Goal: Task Accomplishment & Management: Use online tool/utility

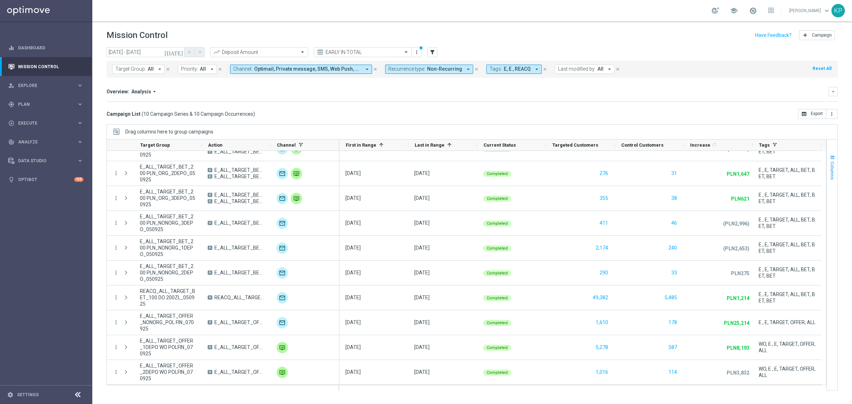
click at [833, 169] on span "Columns" at bounding box center [832, 170] width 6 height 18
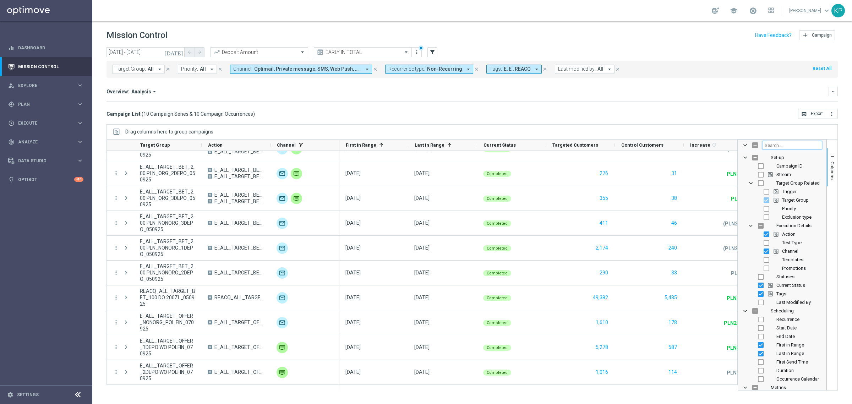
click at [793, 146] on input "Filter Columns Input" at bounding box center [792, 145] width 60 height 9
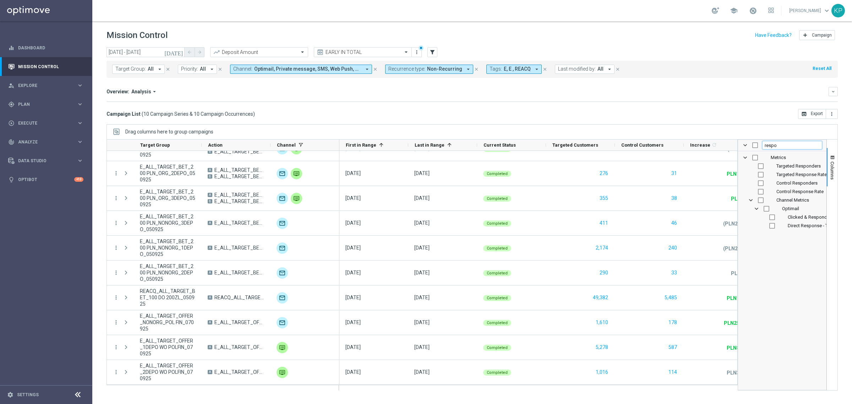
type input "respo"
click at [756, 164] on div "Targeted Responders" at bounding box center [787, 166] width 70 height 9
click at [760, 165] on input "Press SPACE to toggle visibility (hidden)" at bounding box center [761, 166] width 6 height 6
checkbox input "true"
checkbox input "false"
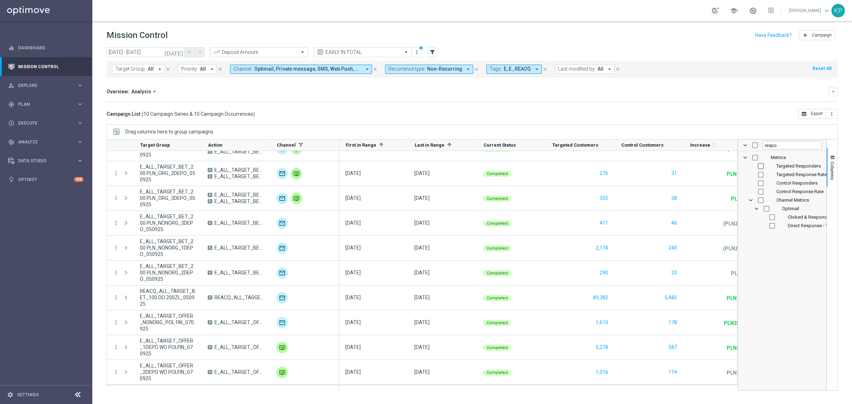
checkbox input "false"
click at [760, 175] on input "Press SPACE to toggle visibility (hidden)" at bounding box center [761, 175] width 6 height 6
checkbox input "true"
click at [830, 161] on span "Columns" at bounding box center [832, 170] width 6 height 18
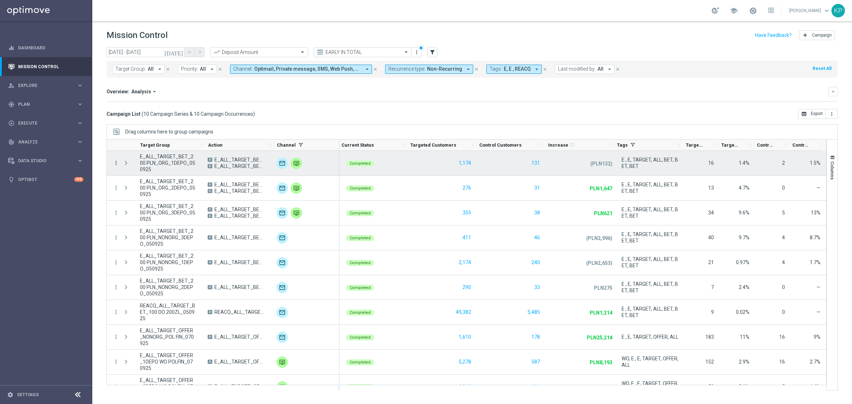
click at [114, 162] on icon "more_vert" at bounding box center [116, 163] width 6 height 6
click at [129, 169] on div "list" at bounding box center [124, 167] width 11 height 5
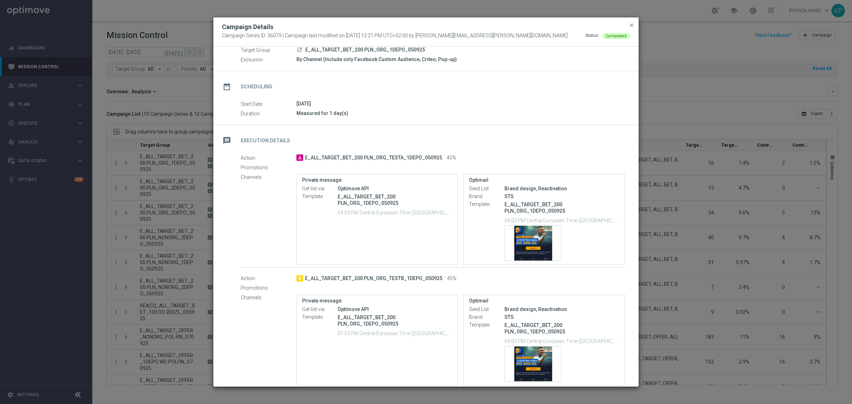
scroll to position [44, 0]
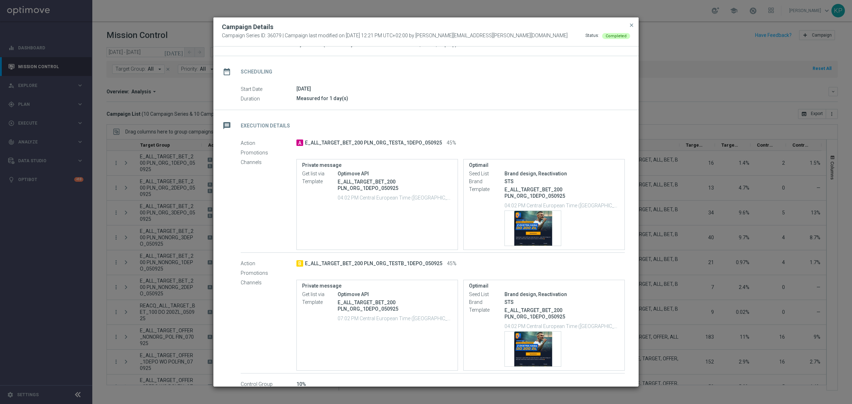
click at [717, 198] on modal-container "Campaign Details Campaign Series ID: 36079 | Campaign last modified on 5 Sep 20…" at bounding box center [426, 202] width 852 height 404
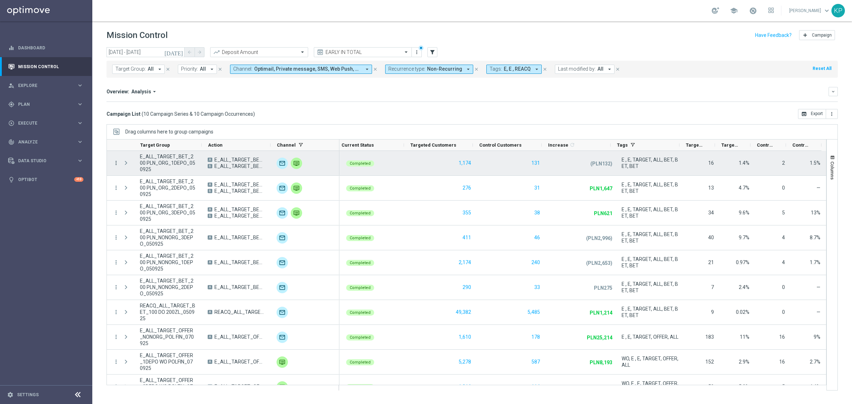
click at [116, 163] on icon "more_vert" at bounding box center [116, 163] width 6 height 6
click at [140, 178] on span "Campaign Metrics" at bounding box center [148, 177] width 37 height 5
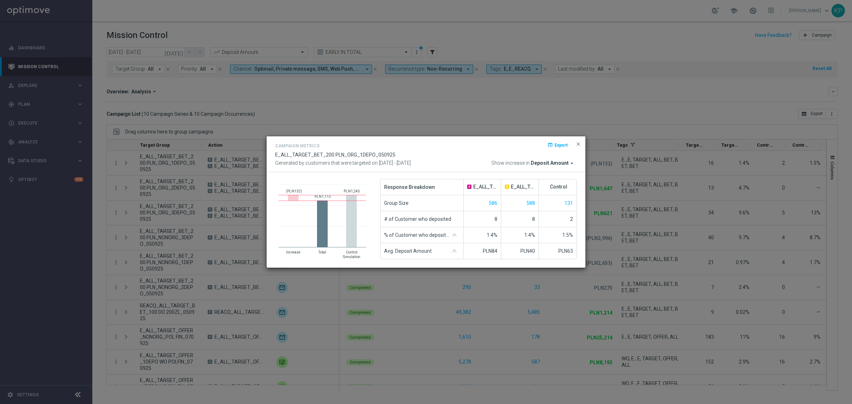
click at [527, 215] on div "8" at bounding box center [520, 219] width 38 height 16
click at [576, 142] on span "close" at bounding box center [578, 144] width 6 height 6
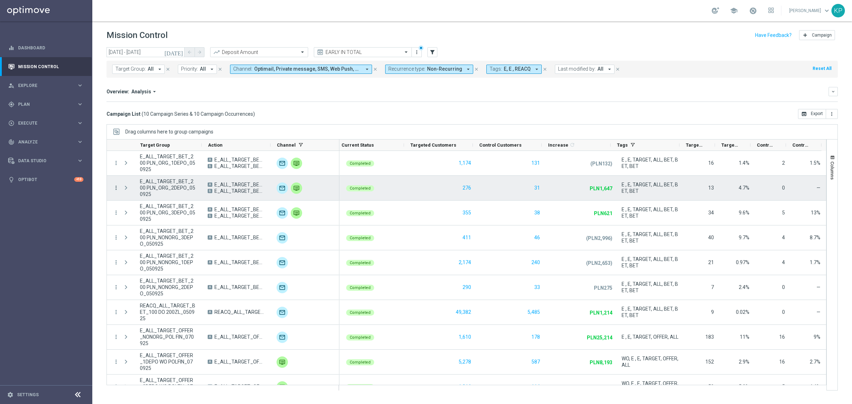
click at [116, 185] on icon "more_vert" at bounding box center [116, 188] width 6 height 6
click at [133, 193] on span "Campaign Details" at bounding box center [148, 192] width 36 height 5
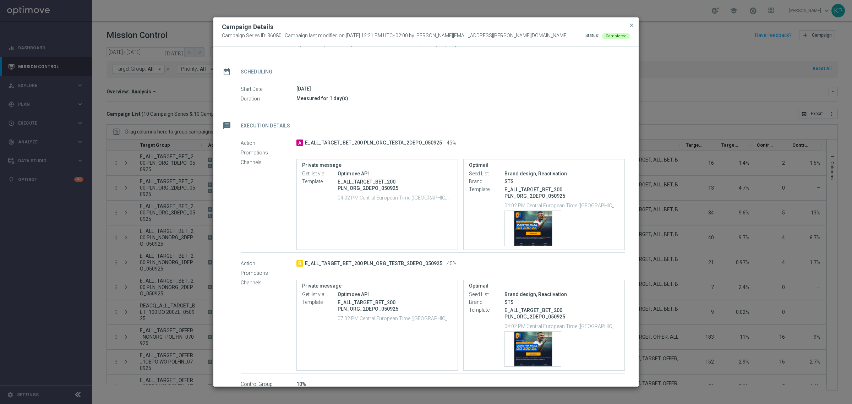
click at [629, 29] on button "close" at bounding box center [631, 25] width 7 height 9
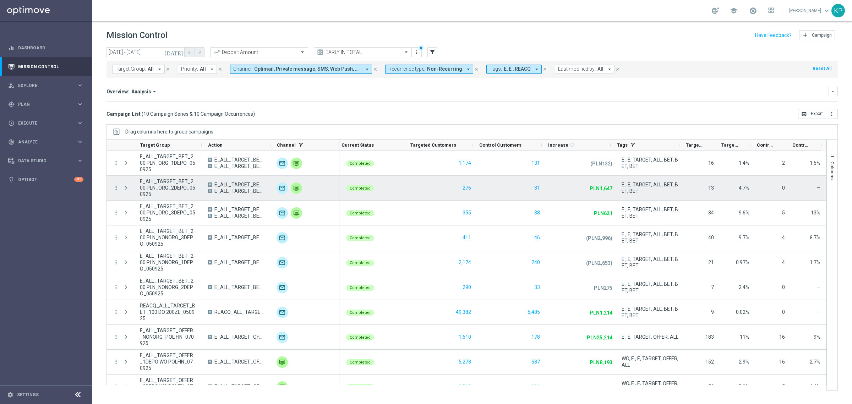
click at [117, 186] on icon "more_vert" at bounding box center [116, 188] width 6 height 6
click at [130, 201] on span "Campaign Metrics" at bounding box center [148, 202] width 37 height 5
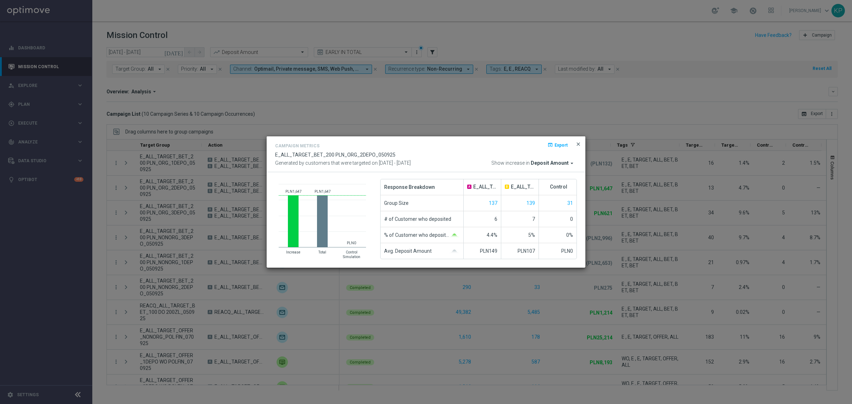
click at [579, 144] on span "close" at bounding box center [578, 144] width 6 height 6
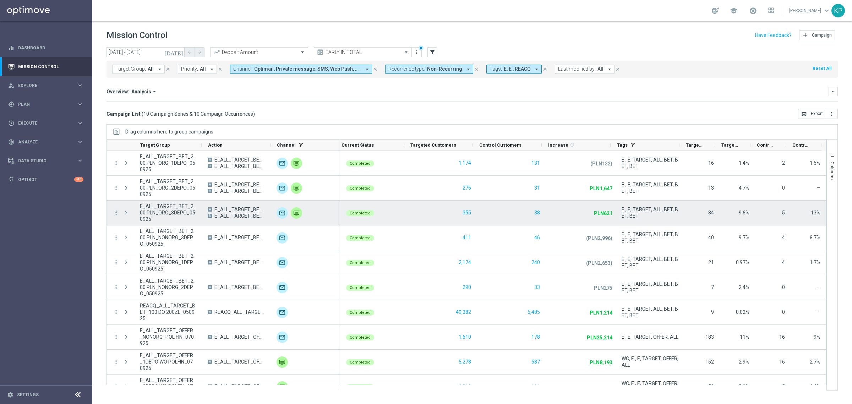
click at [115, 212] on icon "more_vert" at bounding box center [116, 212] width 6 height 6
click at [130, 213] on div "list Campaign Details" at bounding box center [159, 218] width 80 height 10
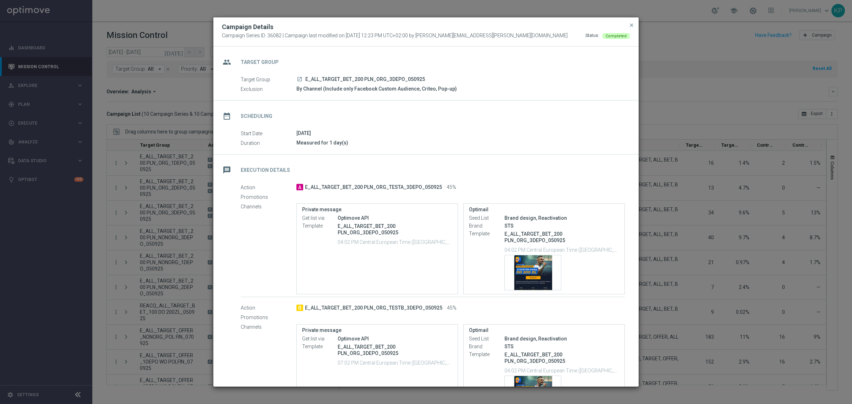
click at [153, 223] on modal-container "Campaign Details Campaign Series ID: 36082 | Campaign last modified on 5 Sep 20…" at bounding box center [426, 202] width 852 height 404
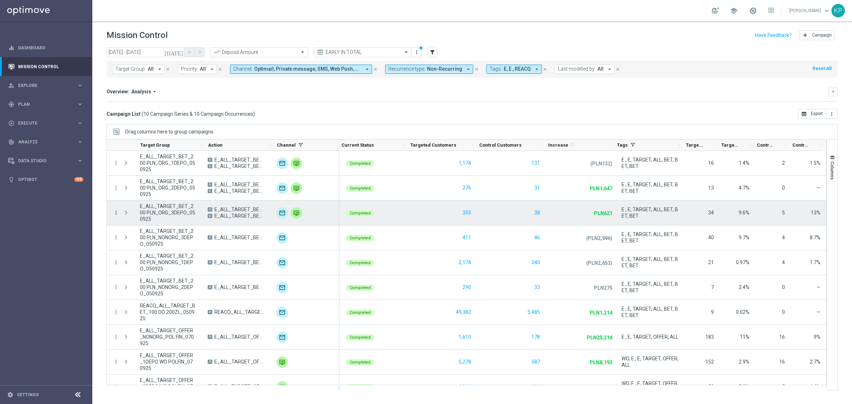
click at [117, 214] on icon "more_vert" at bounding box center [116, 212] width 6 height 6
click at [131, 221] on div "list Campaign Details" at bounding box center [159, 218] width 80 height 10
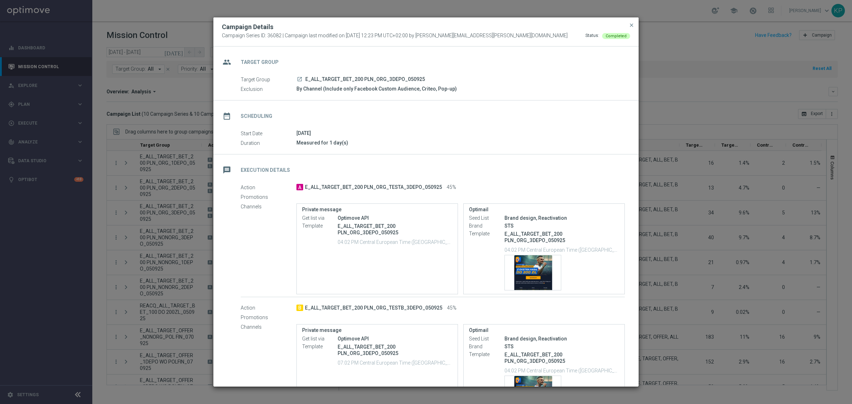
scroll to position [84, 0]
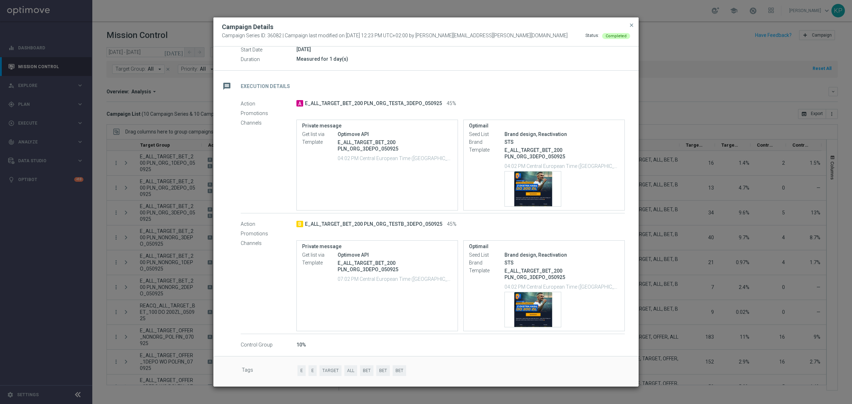
drag, startPoint x: 633, startPoint y: 22, endPoint x: 437, endPoint y: 97, distance: 209.9
click at [633, 22] on span "close" at bounding box center [632, 25] width 6 height 6
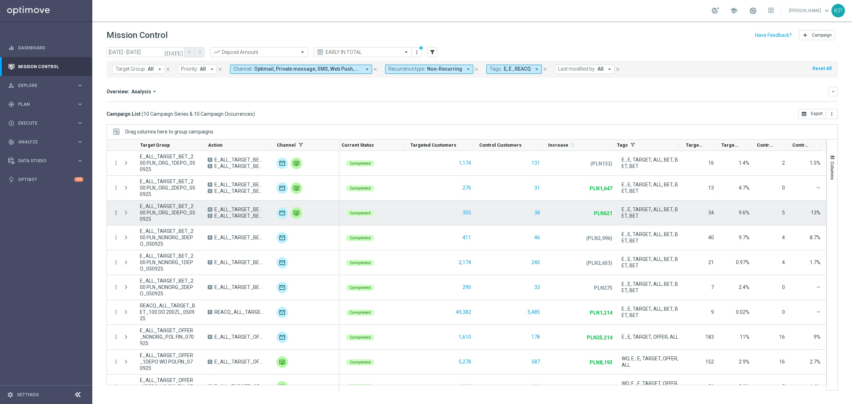
click at [119, 213] on icon "more_vert" at bounding box center [116, 212] width 6 height 6
click at [138, 220] on div "Campaign Details" at bounding box center [163, 217] width 66 height 5
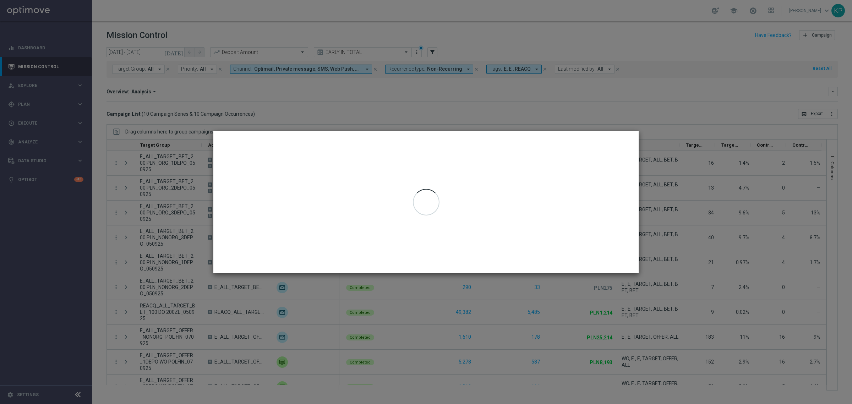
click at [620, 143] on div at bounding box center [425, 202] width 425 height 142
click at [694, 122] on modal-container at bounding box center [426, 202] width 852 height 404
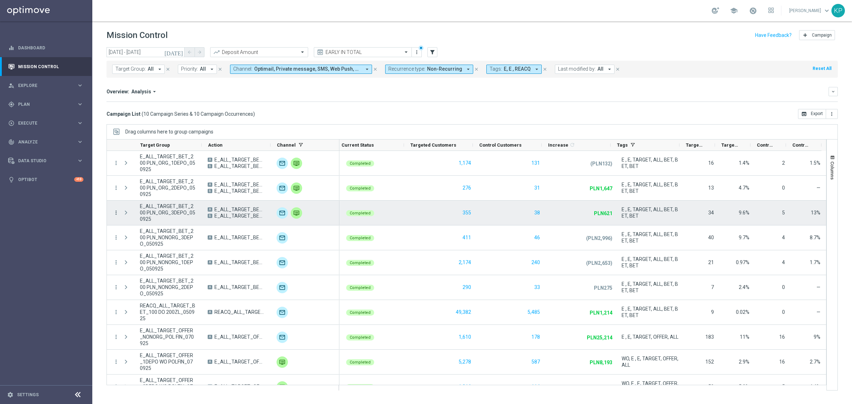
click at [117, 209] on icon "more_vert" at bounding box center [116, 212] width 6 height 6
click at [146, 230] on div "show_chart Campaign Metrics" at bounding box center [159, 228] width 80 height 10
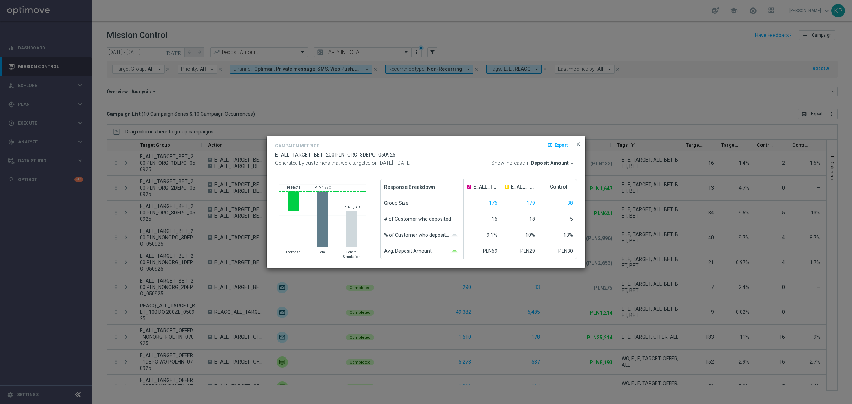
click at [577, 144] on span "close" at bounding box center [578, 144] width 6 height 6
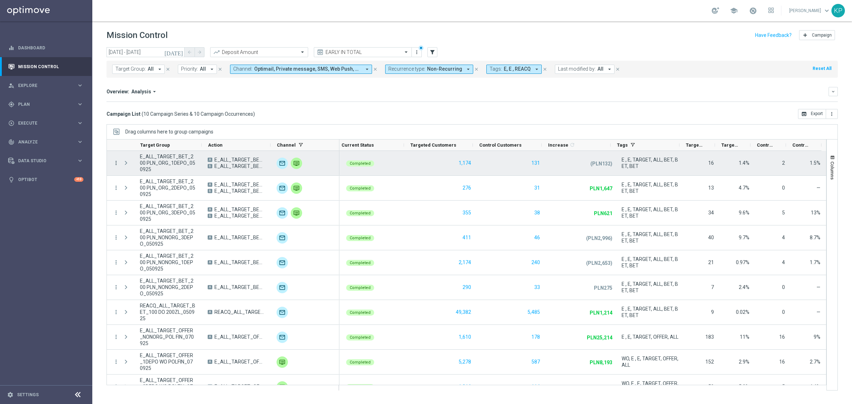
click at [118, 163] on icon "more_vert" at bounding box center [116, 163] width 6 height 6
click at [160, 177] on span "Campaign Metrics" at bounding box center [148, 177] width 37 height 5
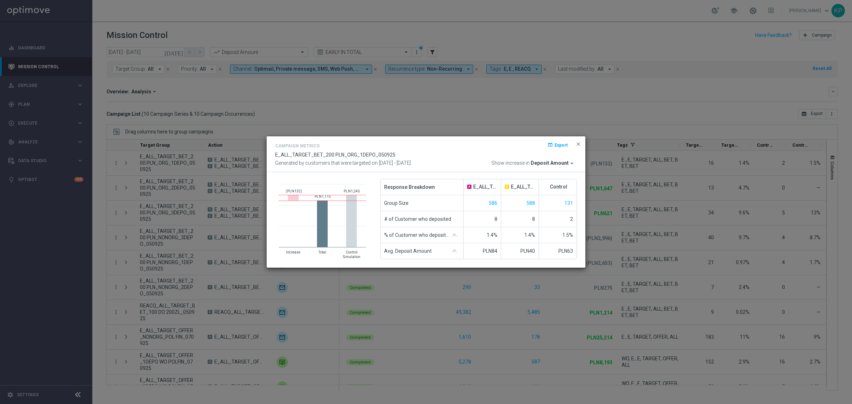
drag, startPoint x: 171, startPoint y: 217, endPoint x: 169, endPoint y: 209, distance: 8.1
click at [171, 217] on modal-container "Campaign Metrics open_in_browser Export E_ALL_TARGET_BET_200 PLN_ORG_1DEPO_0509…" at bounding box center [426, 202] width 852 height 404
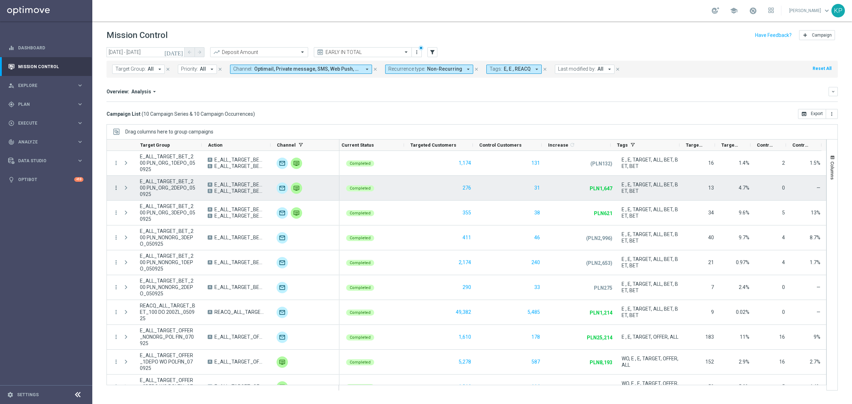
click at [115, 188] on icon "more_vert" at bounding box center [116, 188] width 6 height 6
click at [141, 201] on span "Campaign Metrics" at bounding box center [148, 202] width 37 height 5
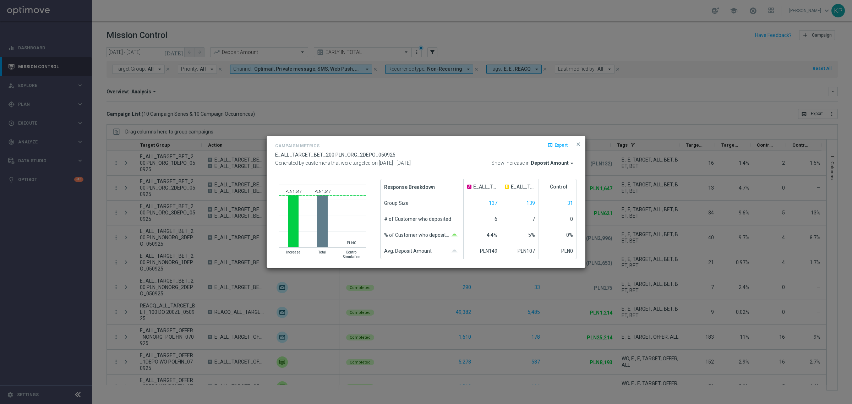
drag, startPoint x: 147, startPoint y: 224, endPoint x: 135, endPoint y: 215, distance: 15.1
click at [147, 224] on modal-container "Campaign Metrics open_in_browser Export E_ALL_TARGET_BET_200 PLN_ORG_2DEPO_0509…" at bounding box center [426, 202] width 852 height 404
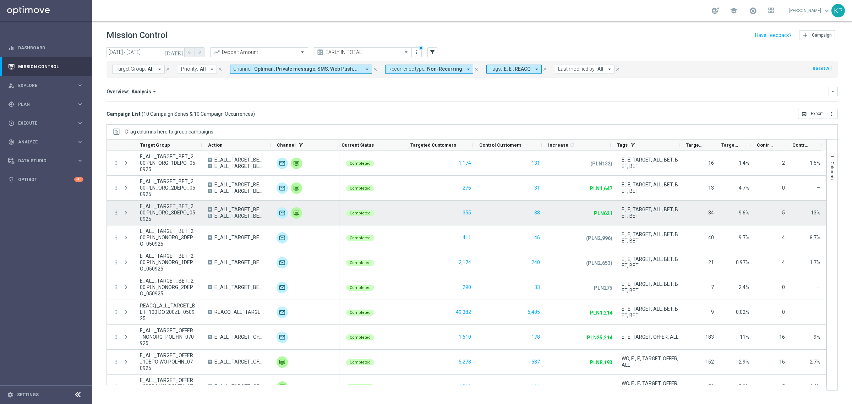
click at [116, 212] on icon "more_vert" at bounding box center [116, 212] width 6 height 6
click at [146, 229] on span "Campaign Metrics" at bounding box center [148, 227] width 37 height 5
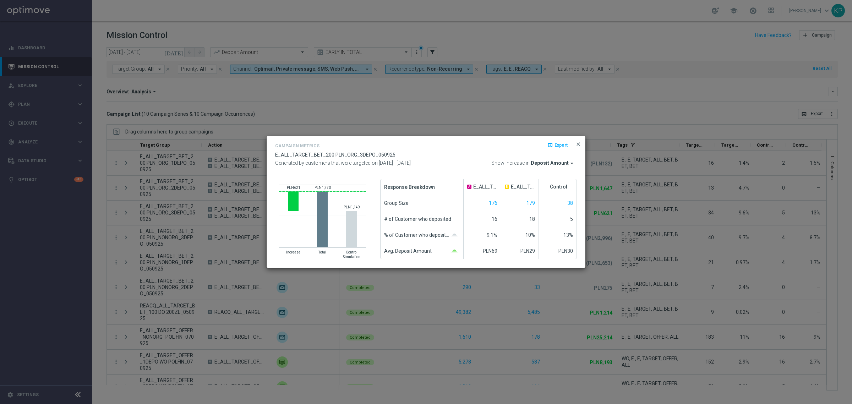
click at [576, 141] on span "close" at bounding box center [578, 144] width 6 height 6
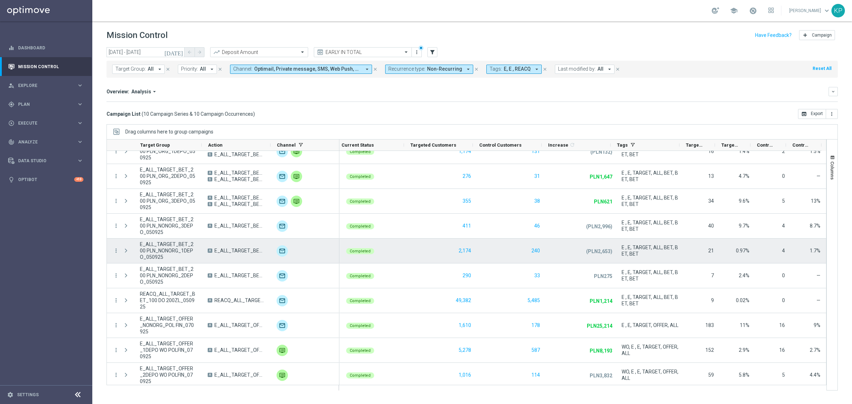
scroll to position [15, 0]
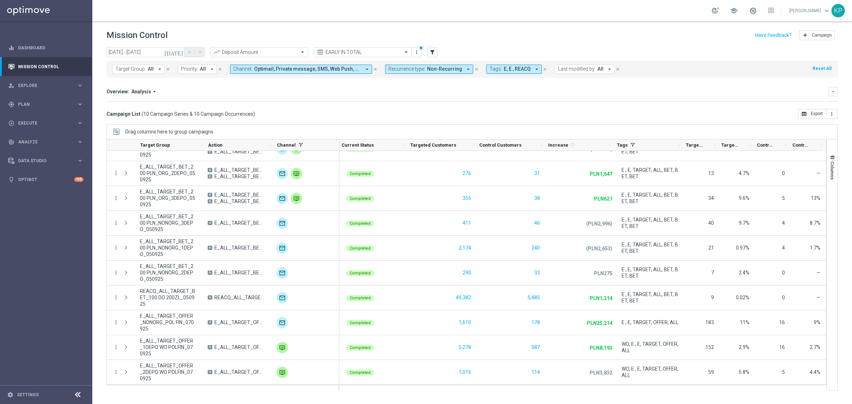
click at [236, 10] on div "school Krystian Potoczny keyboard_arrow_down KP" at bounding box center [471, 10] width 759 height 21
click at [59, 84] on span "Explore" at bounding box center [47, 85] width 59 height 4
click at [49, 100] on link "Customer Explorer" at bounding box center [45, 100] width 55 height 6
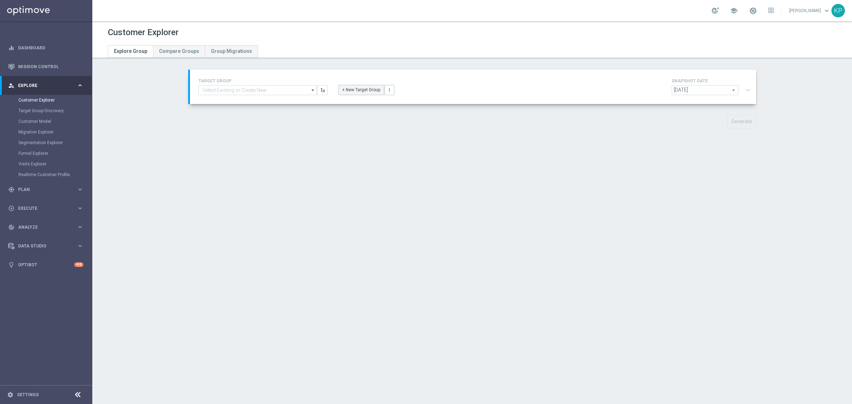
click at [356, 88] on button "+ New Target Group" at bounding box center [361, 90] width 46 height 10
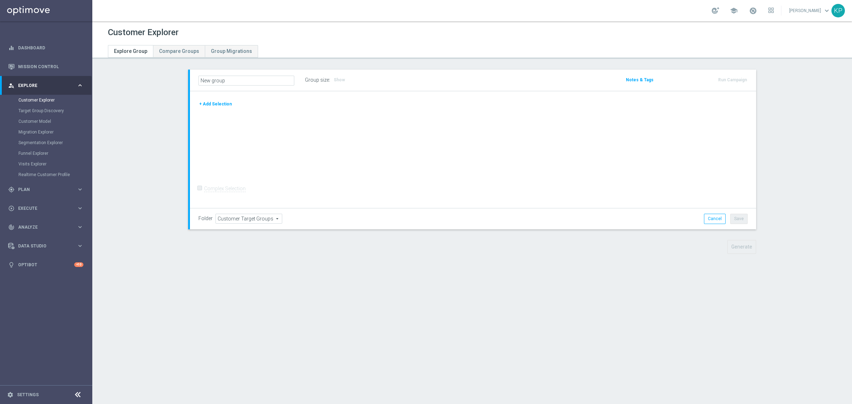
click at [212, 105] on button "+ Add Selection" at bounding box center [215, 104] width 34 height 8
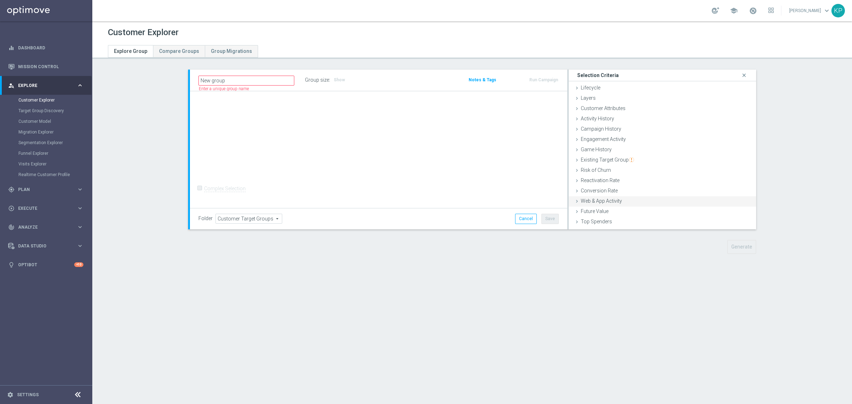
scroll to position [29, 0]
click at [623, 219] on div "Customer List done" at bounding box center [662, 224] width 187 height 11
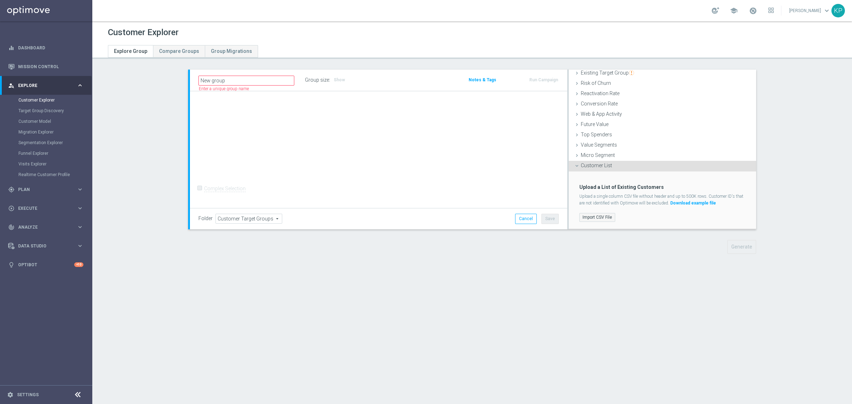
click at [592, 213] on div "Import CSV File" at bounding box center [662, 218] width 177 height 12
click at [591, 214] on label "Import CSV File" at bounding box center [597, 217] width 36 height 9
click at [0, 0] on input "Import CSV File" at bounding box center [0, 0] width 0 height 0
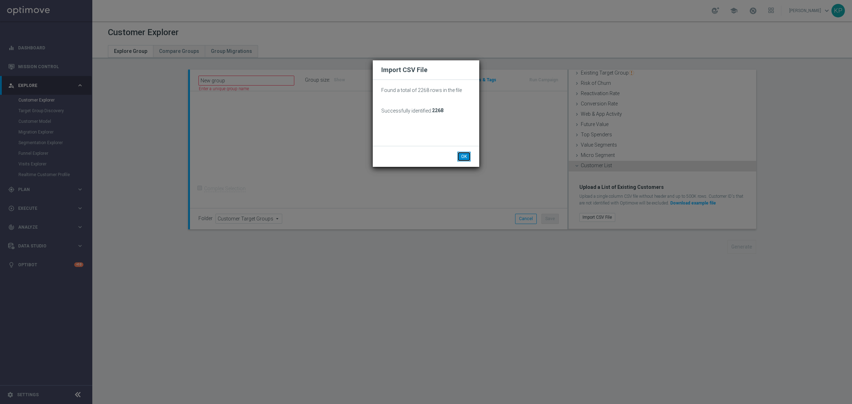
click at [464, 158] on button "OK" at bounding box center [463, 157] width 13 height 10
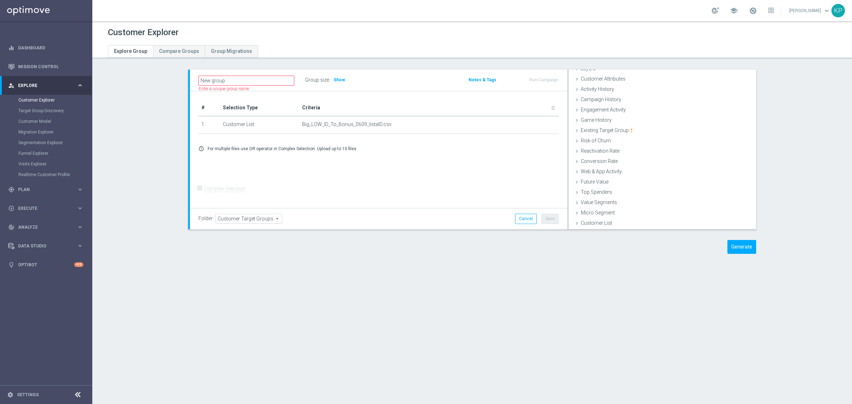
scroll to position [29, 0]
click at [733, 247] on button "Generate" at bounding box center [741, 247] width 29 height 14
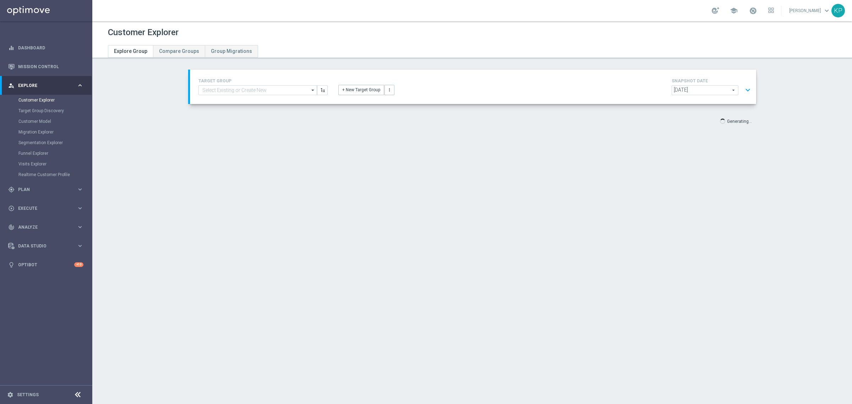
scroll to position [13, 0]
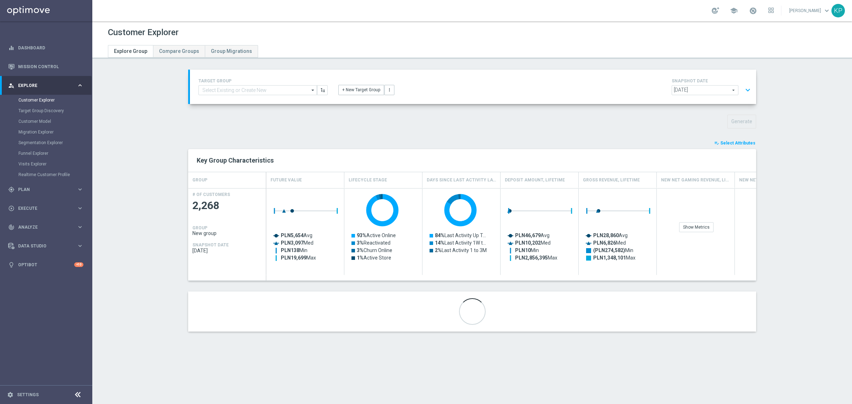
click at [732, 146] on span "Select Attributes" at bounding box center [737, 143] width 35 height 5
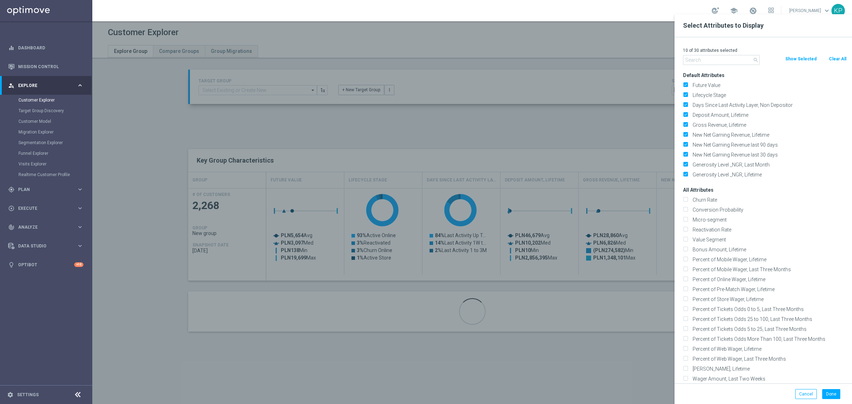
click at [829, 55] on button "Clear All" at bounding box center [837, 59] width 19 height 8
checkbox input "false"
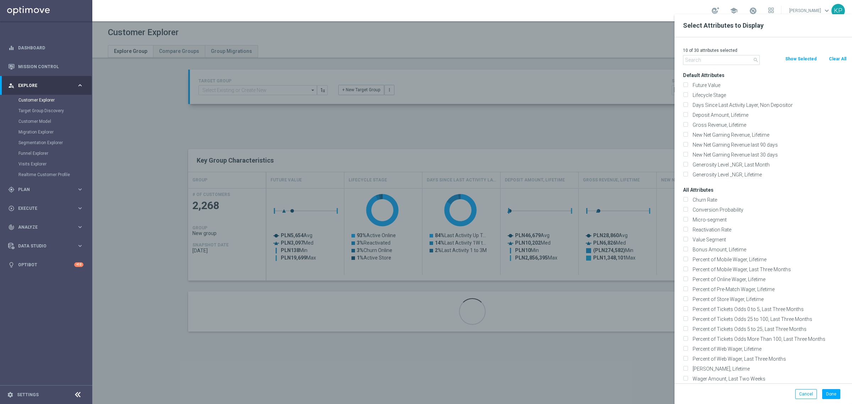
checkbox input "false"
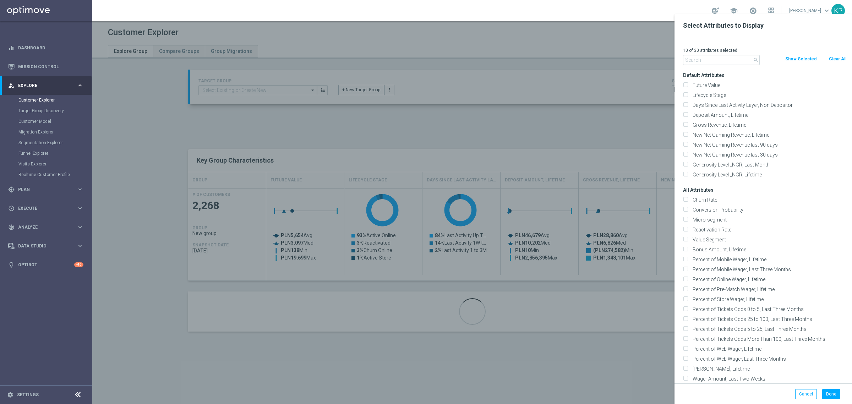
checkbox input "false"
click at [739, 57] on input "text" at bounding box center [721, 60] width 77 height 10
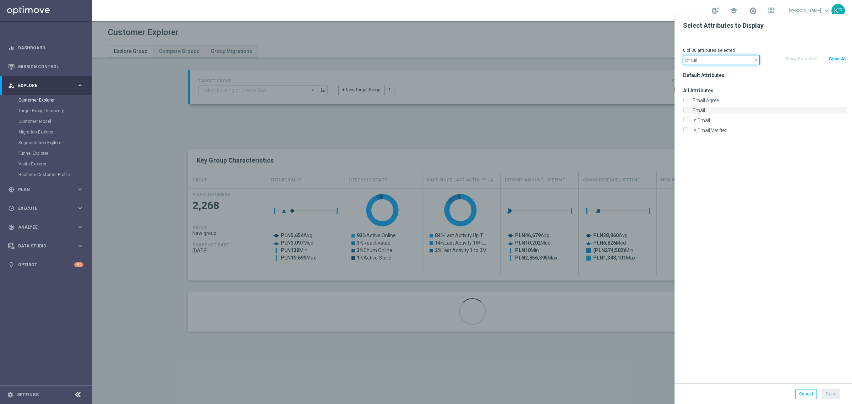
type input "email"
click at [699, 109] on label "Email" at bounding box center [768, 110] width 157 height 6
click at [687, 109] on input "Email" at bounding box center [685, 111] width 5 height 5
checkbox input "true"
click at [549, 128] on div at bounding box center [518, 216] width 852 height 404
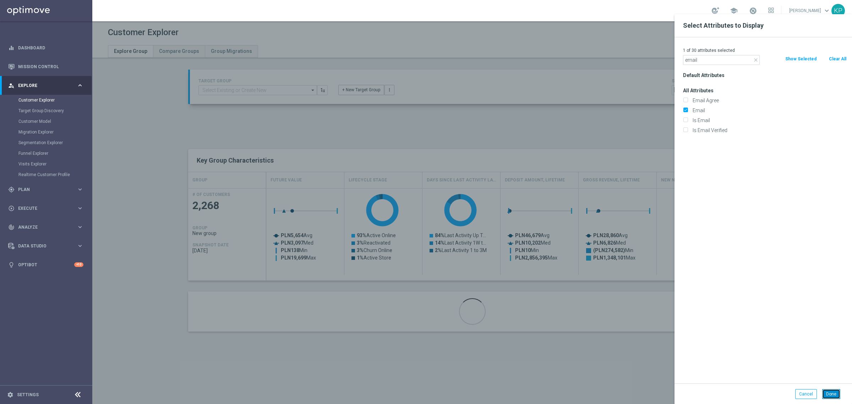
drag, startPoint x: 838, startPoint y: 391, endPoint x: 830, endPoint y: 380, distance: 13.5
click at [837, 391] on button "Done" at bounding box center [831, 394] width 18 height 10
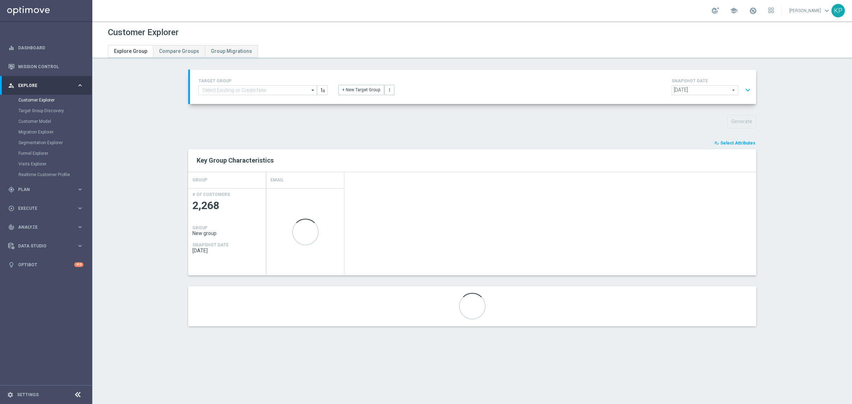
click at [736, 144] on span "Select Attributes" at bounding box center [737, 143] width 35 height 5
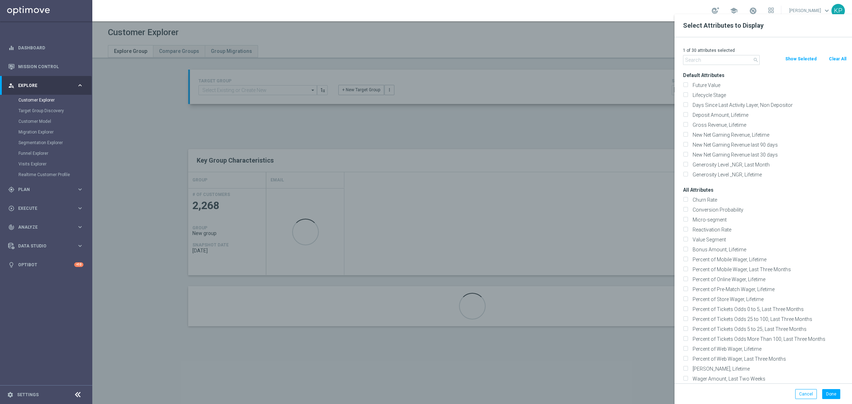
click at [702, 61] on input "text" at bounding box center [721, 60] width 77 height 10
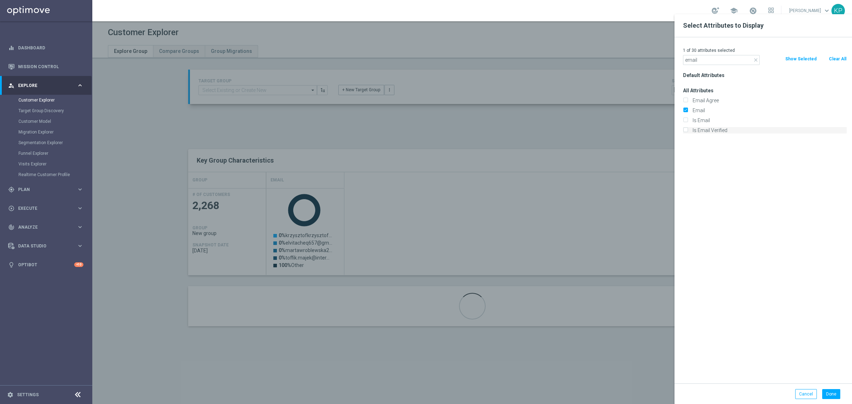
type input "email"
click at [694, 131] on label "Is Email Verified" at bounding box center [768, 130] width 157 height 6
click at [687, 131] on input "Is Email Verified" at bounding box center [685, 131] width 5 height 5
checkbox input "true"
click at [833, 395] on button "Done" at bounding box center [831, 394] width 18 height 10
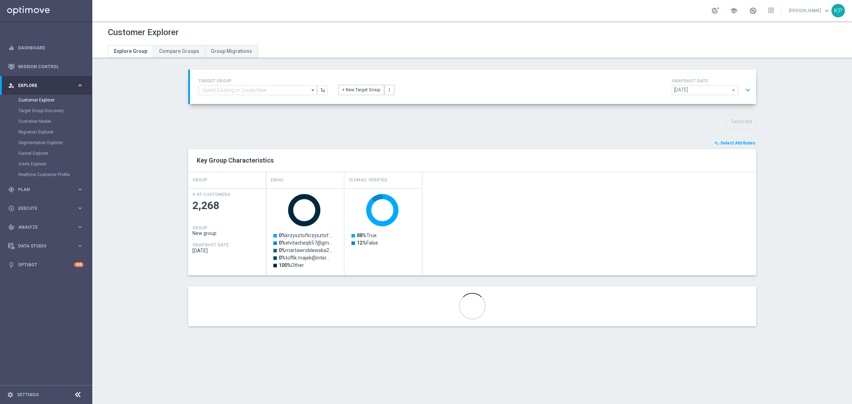
drag, startPoint x: 424, startPoint y: 157, endPoint x: 416, endPoint y: 155, distance: 9.0
click at [423, 156] on h2 "Key Group Characteristics" at bounding box center [472, 160] width 551 height 9
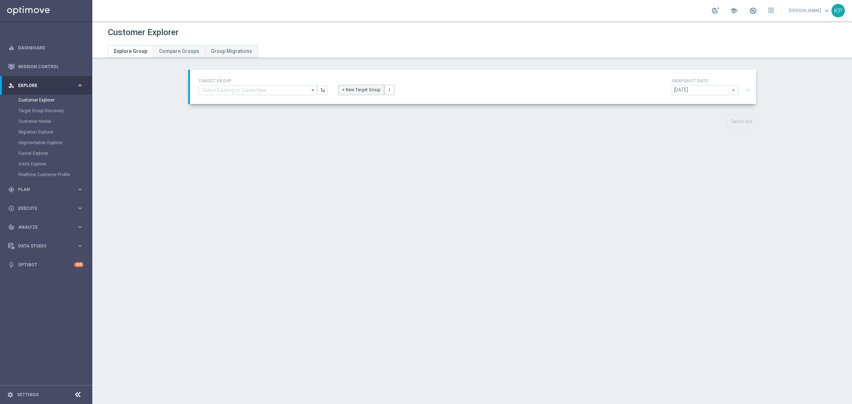
click at [364, 90] on button "+ New Target Group" at bounding box center [361, 90] width 46 height 10
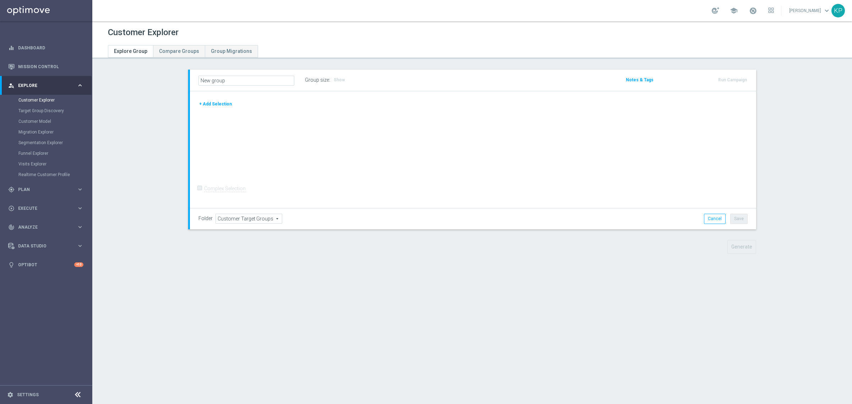
click at [223, 105] on button "+ Add Selection" at bounding box center [215, 104] width 34 height 8
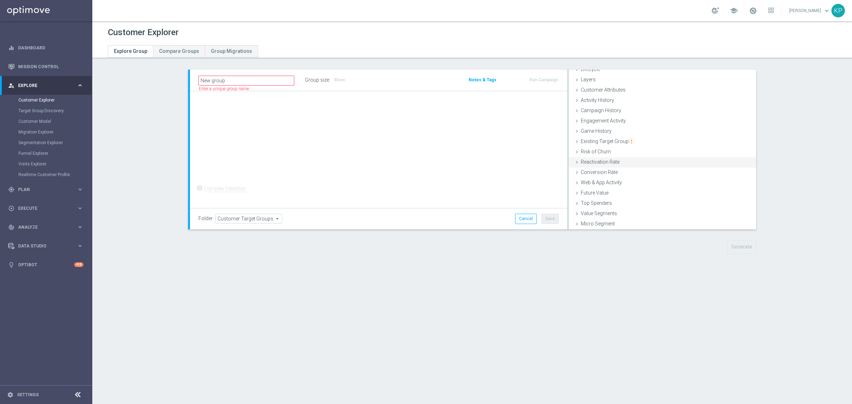
scroll to position [29, 0]
click at [609, 219] on div "Customer List done" at bounding box center [662, 224] width 187 height 11
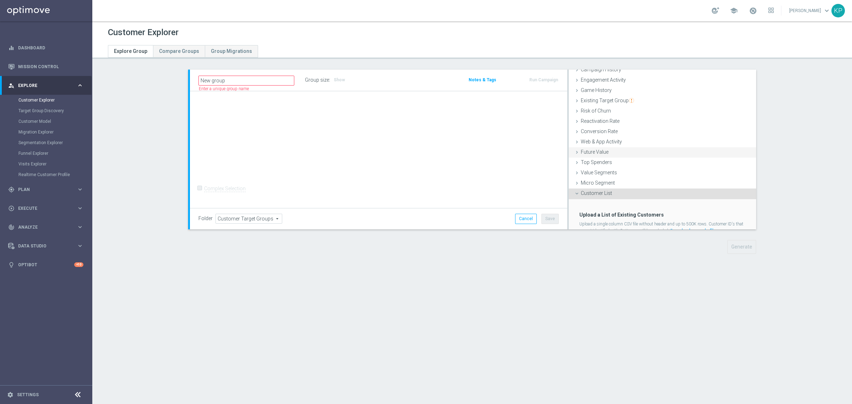
scroll to position [87, 0]
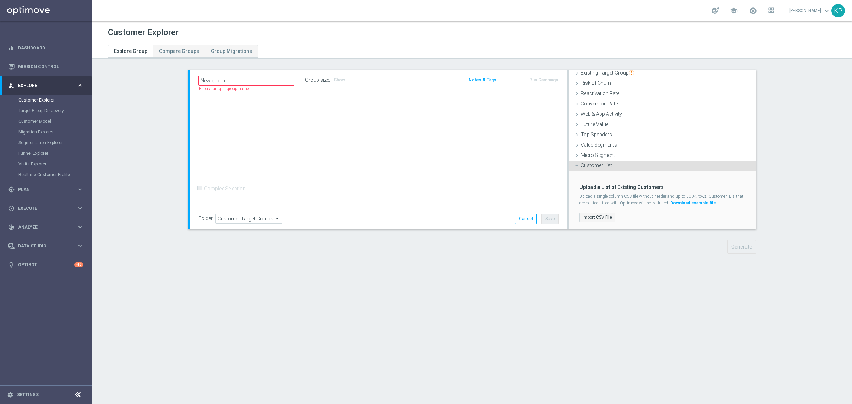
click at [602, 215] on label "Import CSV File" at bounding box center [597, 217] width 36 height 9
click at [0, 0] on input "Import CSV File" at bounding box center [0, 0] width 0 height 0
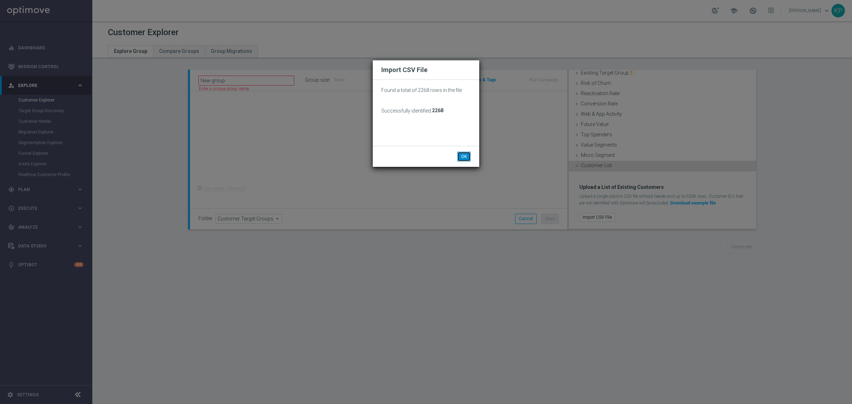
click at [461, 155] on button "OK" at bounding box center [463, 157] width 13 height 10
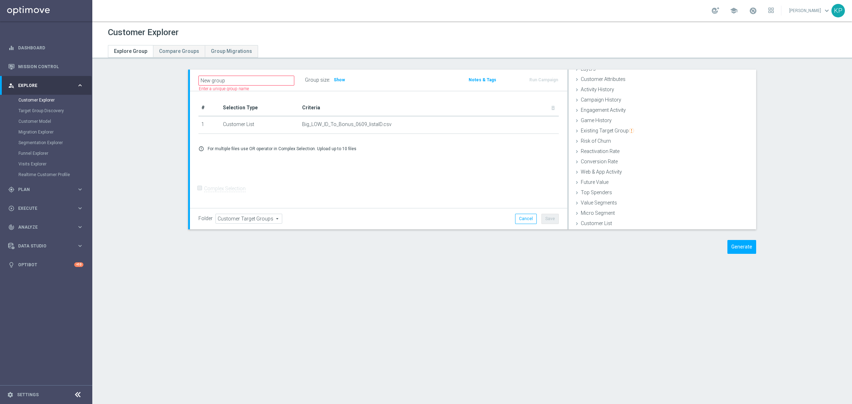
scroll to position [29, 0]
click at [731, 243] on button "Generate" at bounding box center [741, 247] width 29 height 14
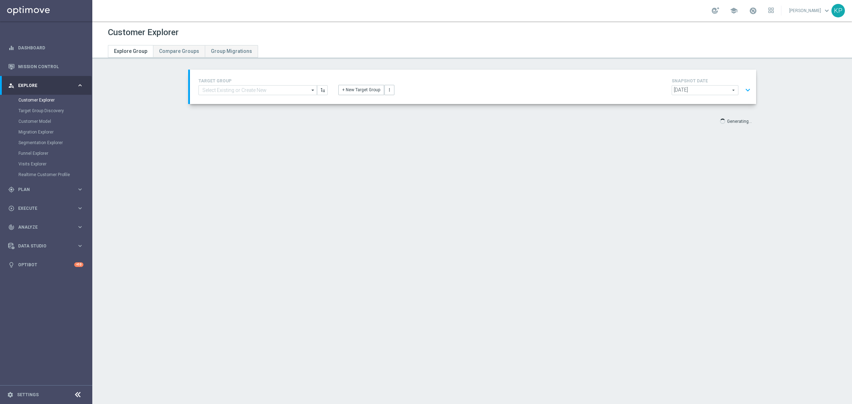
scroll to position [13, 0]
click at [445, 73] on div "TARGET GROUP arrow_drop_down Show Selected 0 of NaN - Campaign 1" at bounding box center [473, 87] width 566 height 34
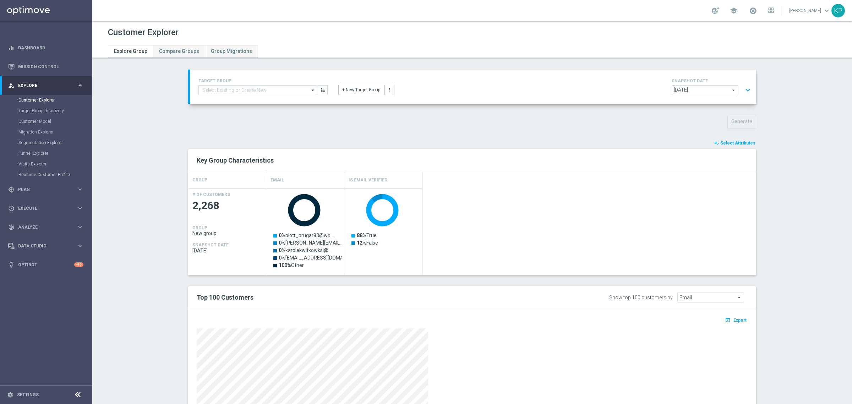
scroll to position [44, 0]
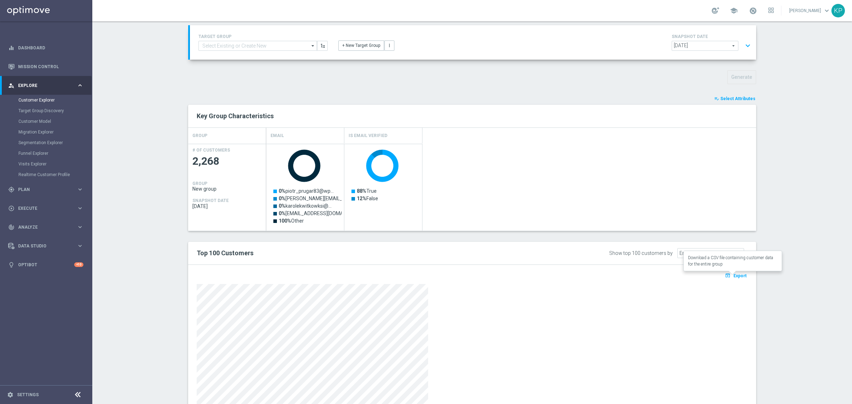
click at [737, 277] on span "Export" at bounding box center [739, 275] width 13 height 5
drag, startPoint x: 584, startPoint y: 38, endPoint x: 583, endPoint y: 47, distance: 8.9
click at [584, 38] on div "+ New Target Group more_vert" at bounding box center [473, 41] width 280 height 18
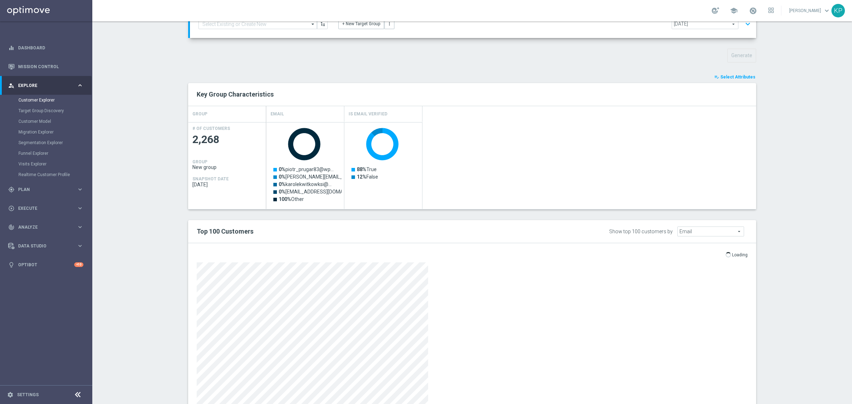
scroll to position [97, 0]
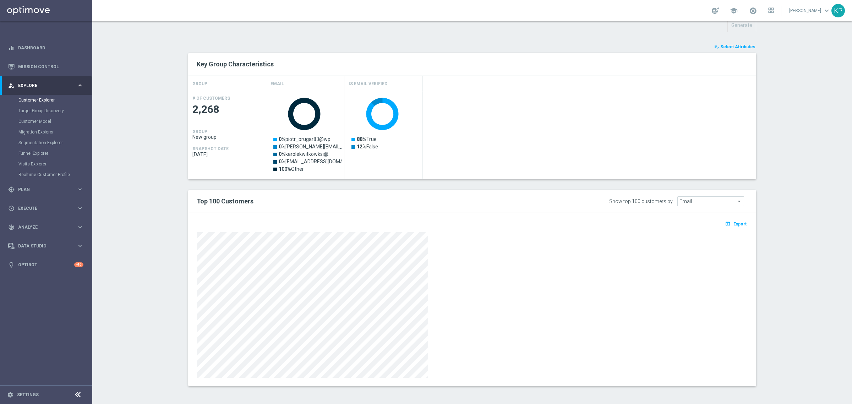
click at [439, 200] on h2 "Top 100 Customers" at bounding box center [355, 201] width 317 height 9
click at [43, 68] on link "Mission Control" at bounding box center [50, 66] width 65 height 19
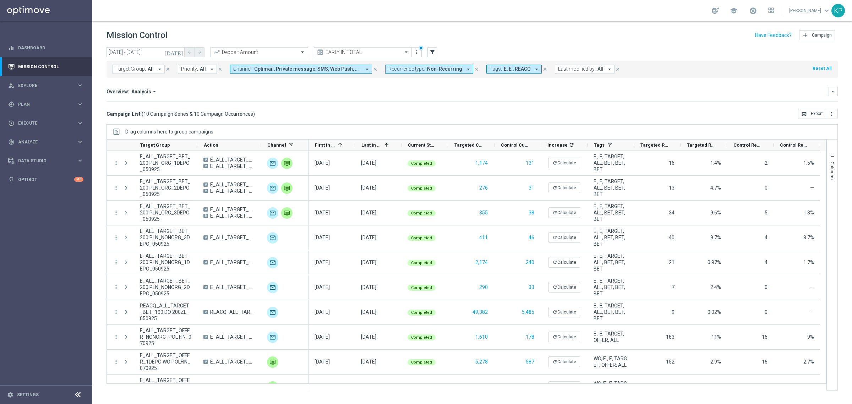
click at [181, 54] on icon "[DATE]" at bounding box center [173, 52] width 19 height 6
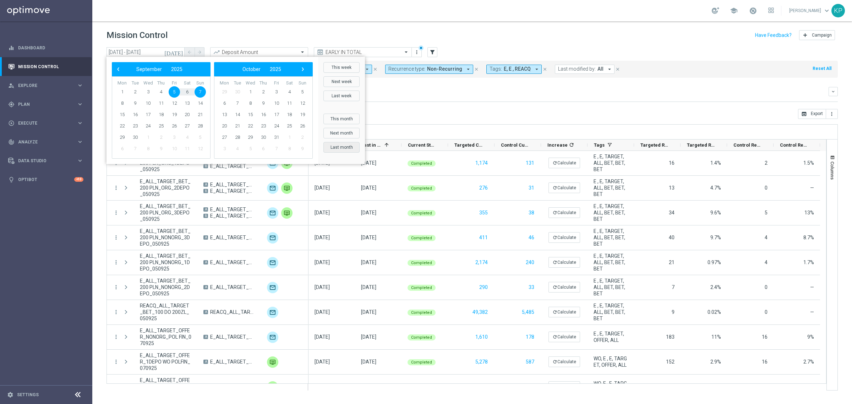
click at [336, 146] on button "Last month" at bounding box center [341, 147] width 36 height 11
type input "[DATE] - [DATE]"
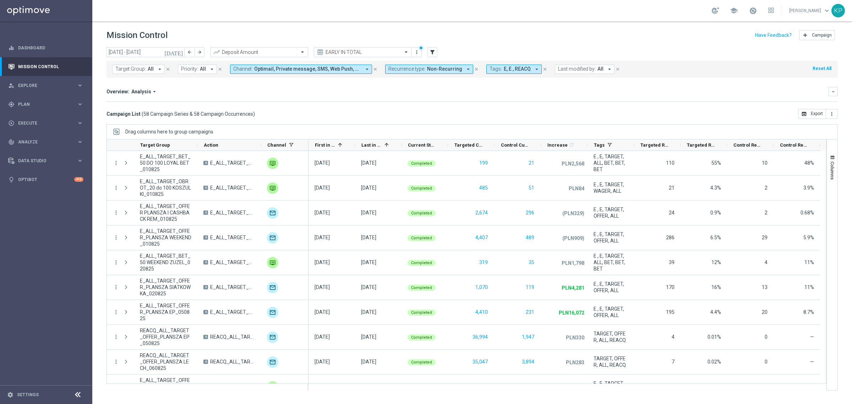
click at [302, 112] on div "Campaign List ( 58 Campaign Series & 58 Campaign Occurrences ) open_in_browser …" at bounding box center [471, 114] width 731 height 10
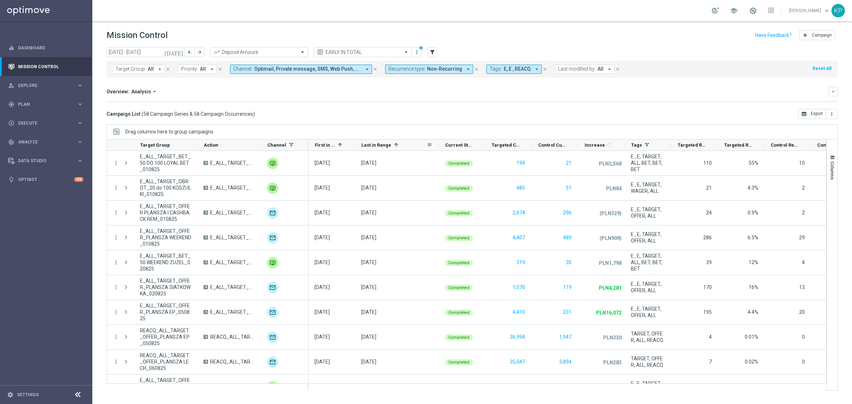
drag, startPoint x: 400, startPoint y: 145, endPoint x: 438, endPoint y: 143, distance: 37.3
click at [438, 143] on div at bounding box center [438, 144] width 3 height 11
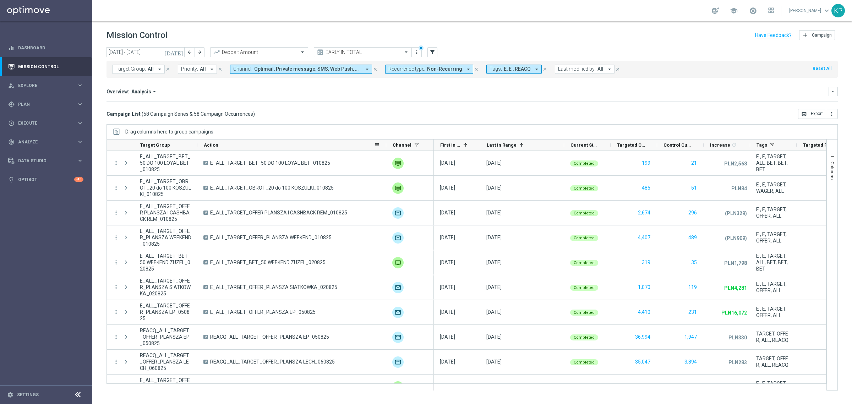
drag, startPoint x: 260, startPoint y: 144, endPoint x: 385, endPoint y: 143, distance: 125.3
click at [385, 143] on div at bounding box center [386, 144] width 3 height 11
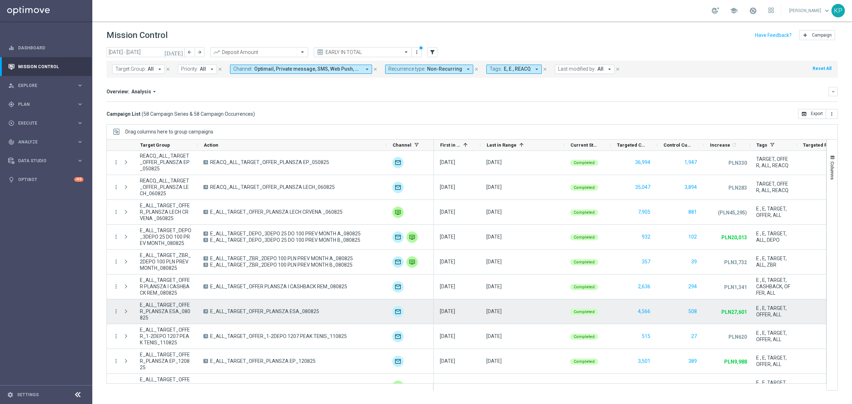
scroll to position [222, 0]
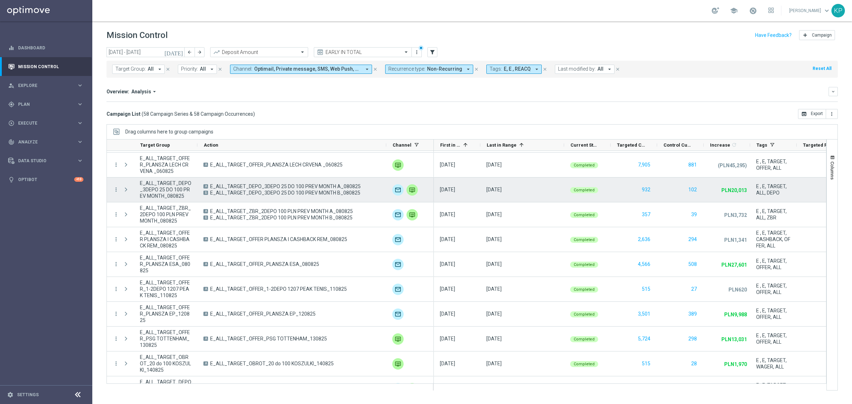
click at [324, 187] on span "E_ALL_TARGET_DEPO_3DEPO 25 DO 100 PREV MONTH A_080825" at bounding box center [285, 186] width 150 height 6
click at [337, 198] on div "A E_ALL_TARGET_DEPO_3DEPO 25 DO 100 PREV MONTH A_080825 B E_ALL_TARGET_DEPO_3DE…" at bounding box center [291, 189] width 189 height 24
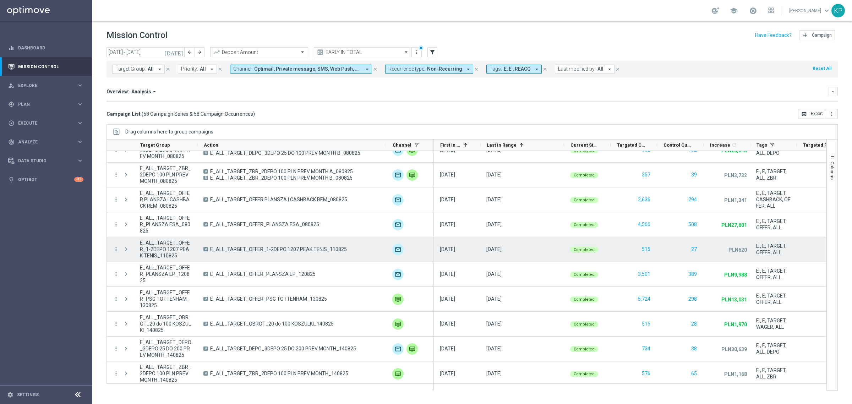
scroll to position [266, 0]
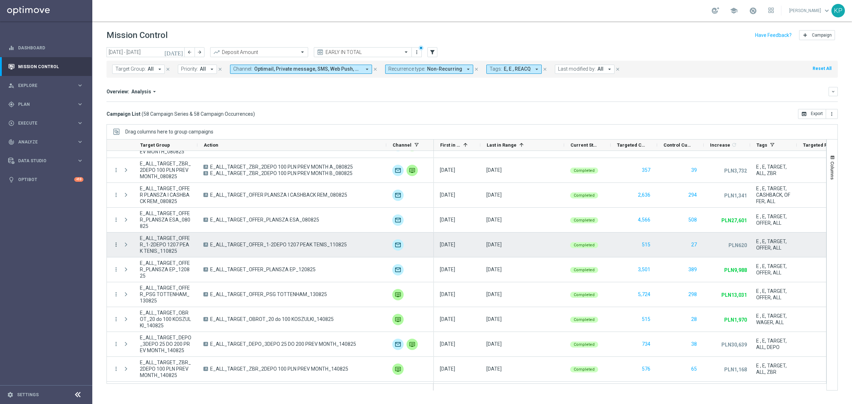
click at [117, 244] on icon "more_vert" at bounding box center [116, 244] width 6 height 6
click at [137, 259] on span "Campaign Metrics" at bounding box center [148, 259] width 37 height 5
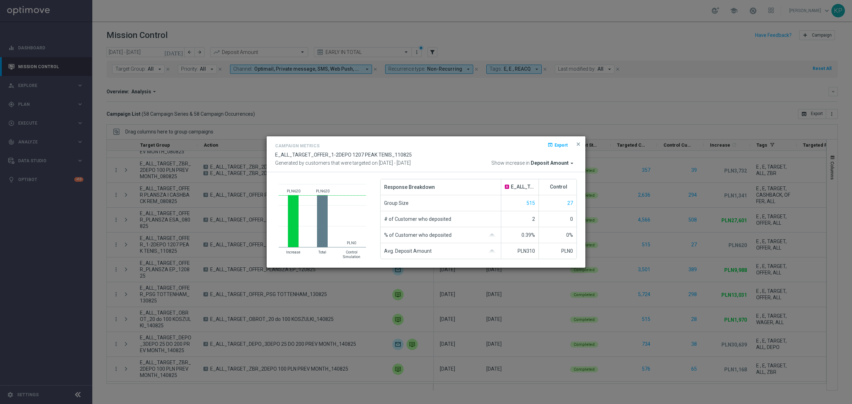
click at [578, 140] on button "close" at bounding box center [578, 144] width 7 height 9
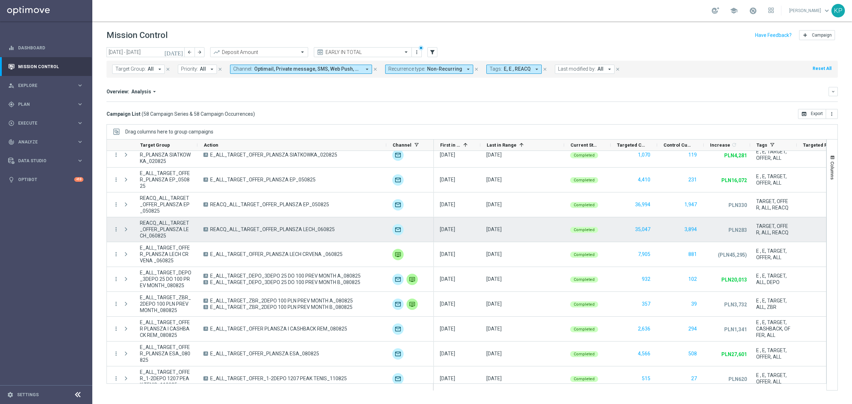
scroll to position [0, 0]
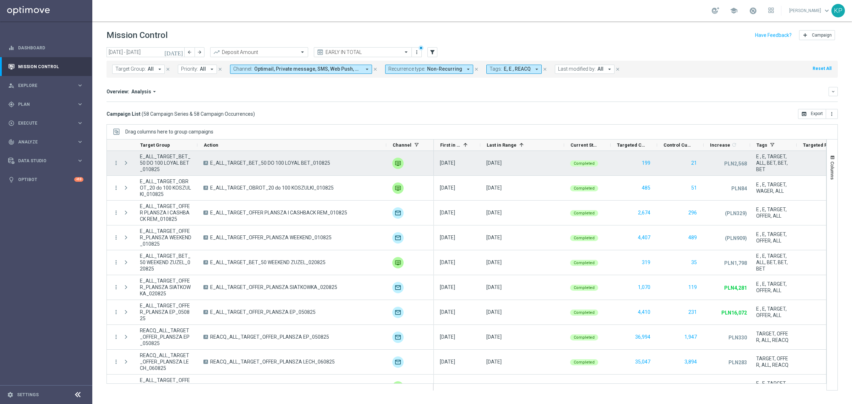
click at [286, 162] on span "E_ALL_TARGET_BET_50 DO 100 LOYAL BET_010825" at bounding box center [270, 163] width 120 height 6
click at [113, 164] on icon "more_vert" at bounding box center [116, 163] width 6 height 6
click at [132, 176] on span "Campaign Metrics" at bounding box center [148, 177] width 37 height 5
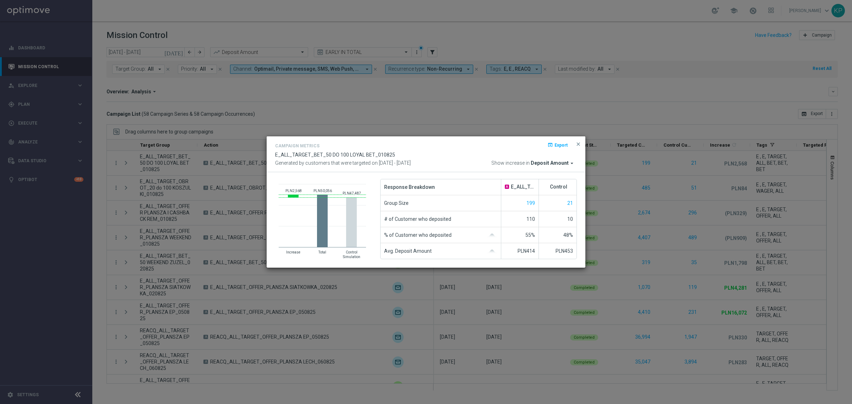
click at [418, 117] on modal-container "Campaign Metrics open_in_browser Export E_ALL_TARGET_BET_50 DO 100 LOYAL BET_01…" at bounding box center [426, 202] width 852 height 404
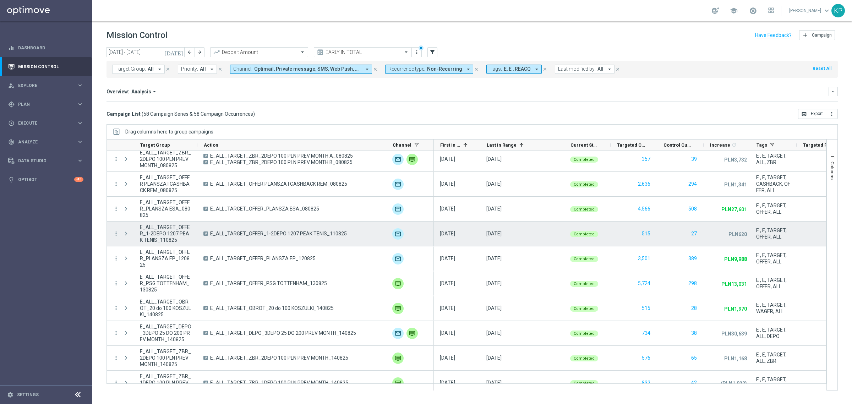
scroll to position [233, 0]
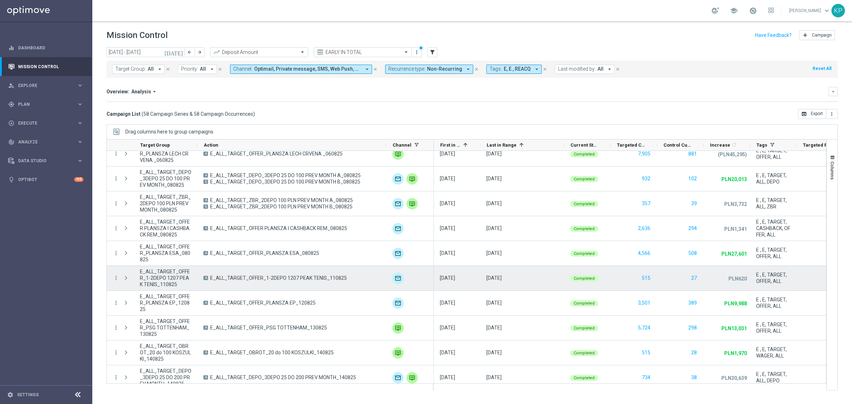
click at [311, 281] on span "E_ALL_TARGET_OFFER_1-2DEPO 1207 PEAK TENIS_110825" at bounding box center [278, 278] width 137 height 6
click at [116, 278] on icon "more_vert" at bounding box center [116, 278] width 6 height 6
click at [139, 282] on span "Campaign Details" at bounding box center [148, 282] width 36 height 5
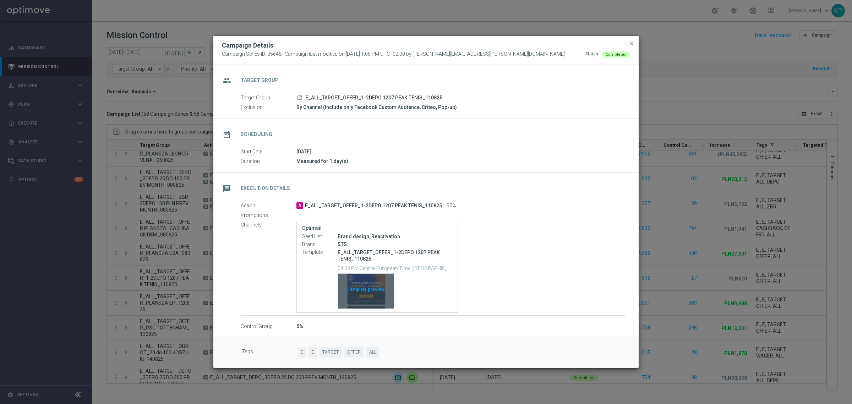
click at [386, 285] on div "Template preview" at bounding box center [366, 291] width 56 height 35
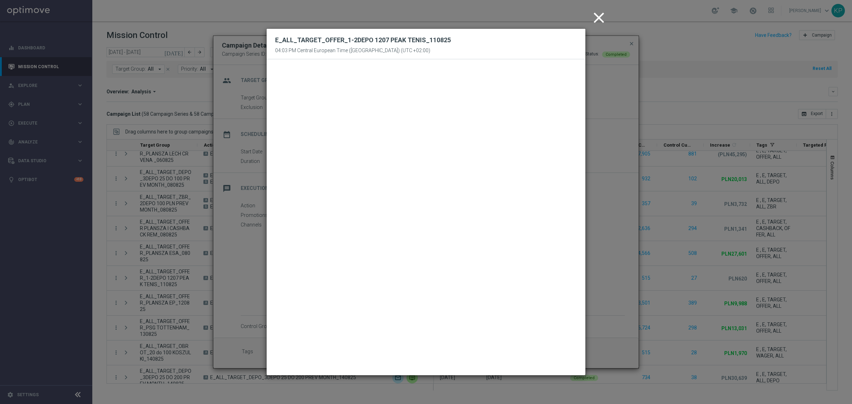
click at [603, 11] on icon "close" at bounding box center [599, 18] width 18 height 18
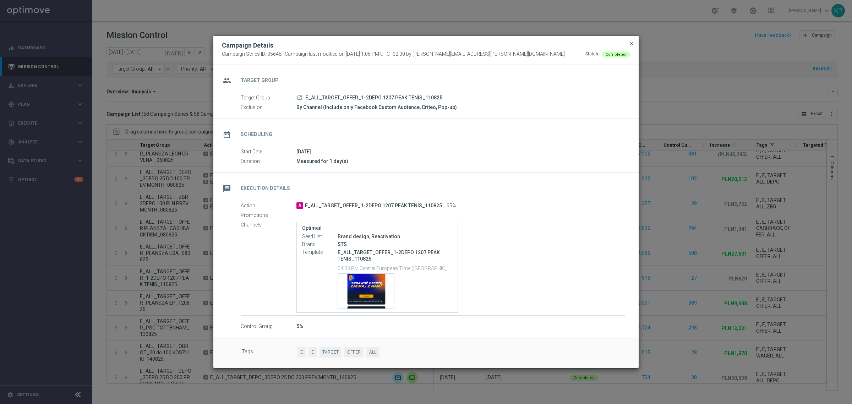
click at [630, 41] on span "close" at bounding box center [632, 44] width 6 height 6
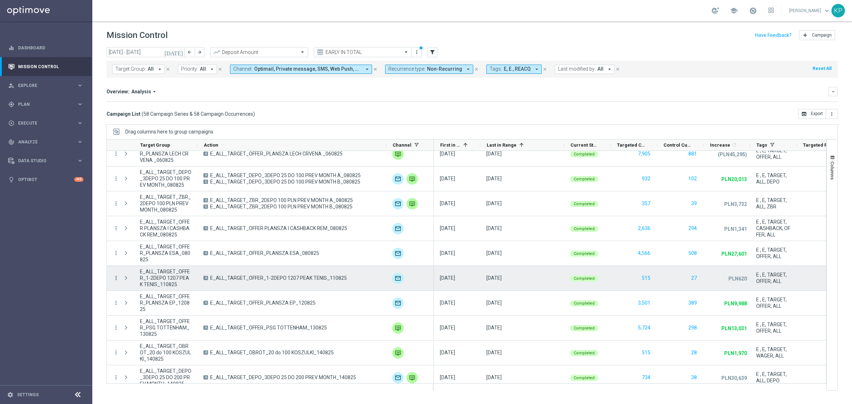
click at [115, 277] on icon "more_vert" at bounding box center [116, 278] width 6 height 6
click at [131, 290] on div "show_chart Campaign Metrics" at bounding box center [159, 293] width 80 height 10
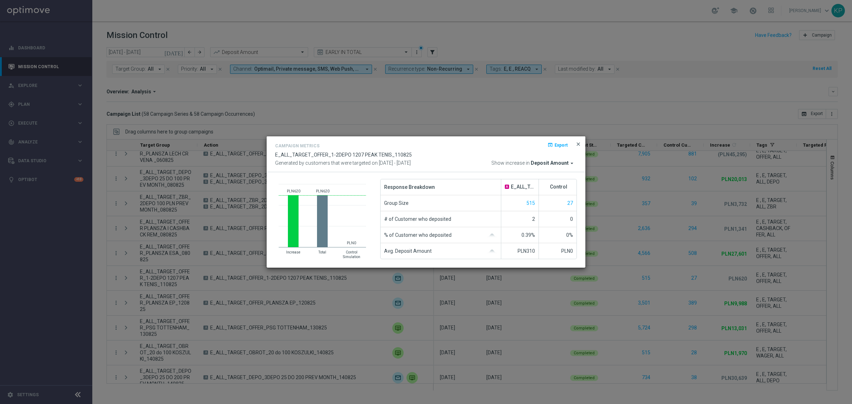
click at [575, 144] on button "close" at bounding box center [578, 144] width 7 height 9
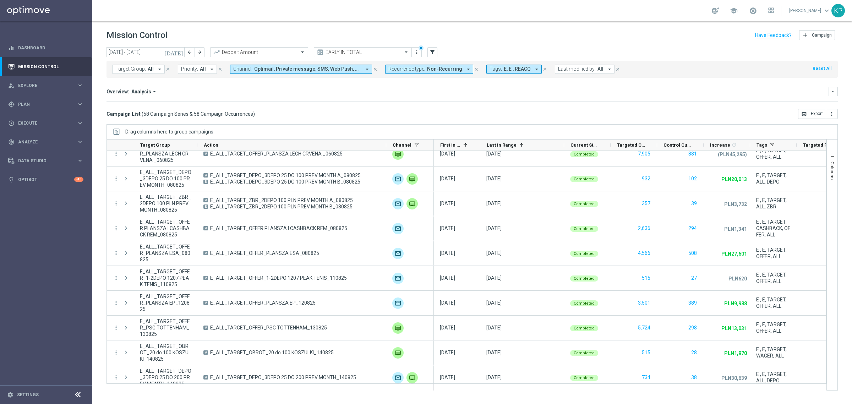
click at [538, 110] on div "Campaign List ( 58 Campaign Series & 58 Campaign Occurrences ) open_in_browser …" at bounding box center [471, 114] width 731 height 10
click at [485, 95] on div "Overview: Analysis arrow_drop_down keyboard_arrow_down" at bounding box center [471, 91] width 731 height 9
